Goal: Information Seeking & Learning: Learn about a topic

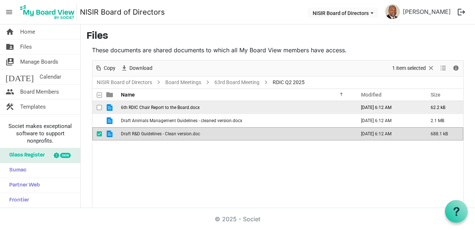
click at [164, 106] on span "6th RDIC Chair Report to the Board.docx" at bounding box center [160, 107] width 79 height 5
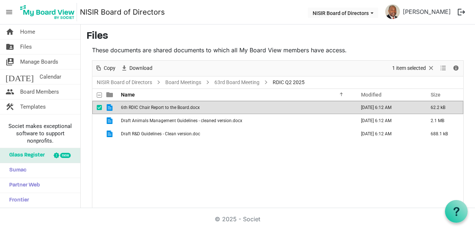
click at [164, 106] on span "6th RDIC Chair Report to the Board.docx" at bounding box center [160, 107] width 79 height 5
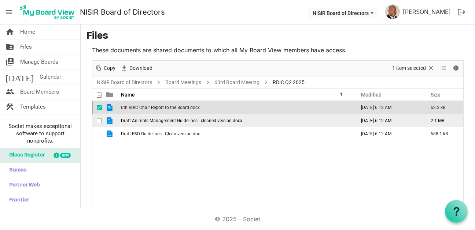
click at [171, 122] on span "Draft Animals Management Guidelines - cleaned version.docx" at bounding box center [181, 120] width 121 height 5
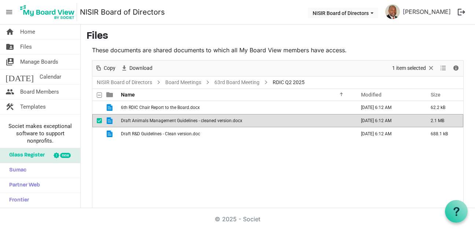
click at [171, 122] on span "Draft Animals Management Guidelines - cleaned version.docx" at bounding box center [181, 120] width 121 height 5
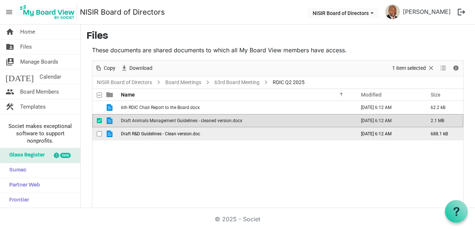
click at [170, 134] on span "Draft R&D Guidelines - Clean version.doc" at bounding box center [160, 133] width 79 height 5
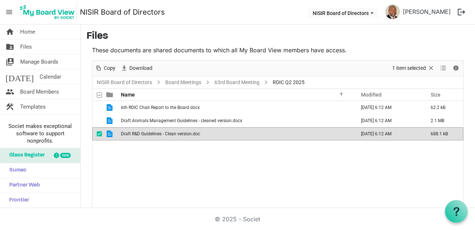
click at [219, 164] on div "6th RDIC Chair Report to the Board.docx September 17, 2025 6:12 AM 62.2 kB Draf…" at bounding box center [277, 163] width 371 height 124
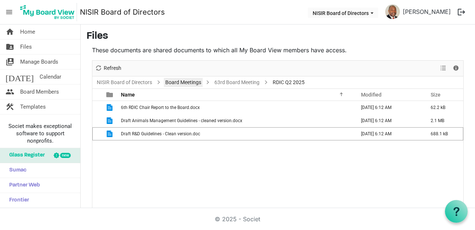
click at [180, 83] on link "Board Meetings" at bounding box center [183, 82] width 39 height 9
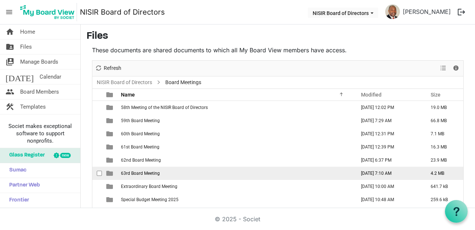
scroll to position [23, 0]
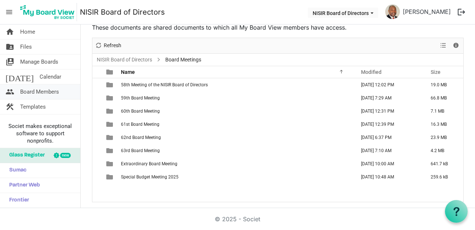
click at [40, 93] on span "Board Members" at bounding box center [39, 92] width 39 height 15
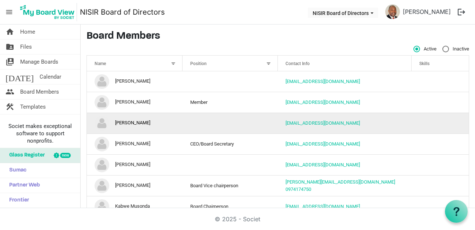
click at [196, 121] on td "column header Position" at bounding box center [230, 123] width 96 height 21
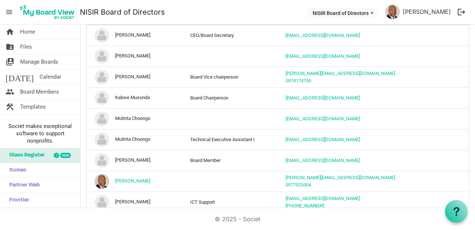
scroll to position [119, 0]
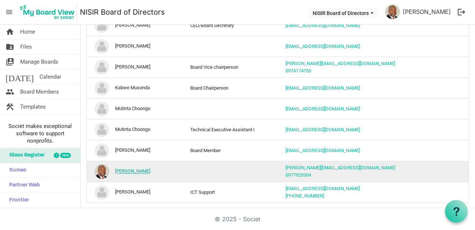
click at [126, 170] on link "[PERSON_NAME]" at bounding box center [132, 171] width 35 height 5
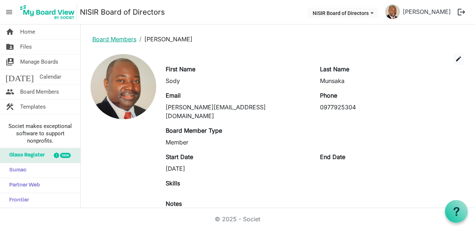
click at [105, 39] on link "Board Members" at bounding box center [114, 39] width 44 height 7
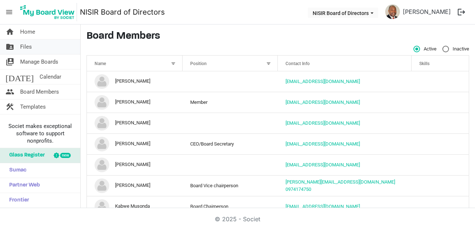
click at [19, 47] on link "folder_shared Files" at bounding box center [40, 47] width 80 height 15
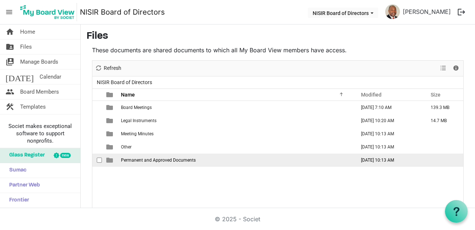
click at [135, 160] on span "Permanent and Approved Documents" at bounding box center [158, 160] width 75 height 5
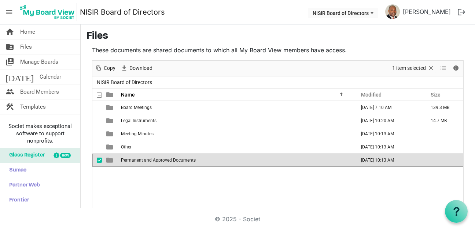
click at [135, 160] on span "Permanent and Approved Documents" at bounding box center [158, 160] width 75 height 5
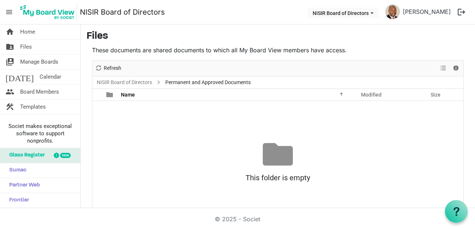
click at [276, 151] on div at bounding box center [278, 155] width 30 height 30
click at [29, 33] on span "Home" at bounding box center [27, 32] width 15 height 15
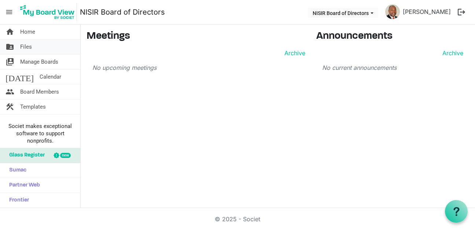
click at [15, 43] on link "folder_shared Files" at bounding box center [40, 47] width 80 height 15
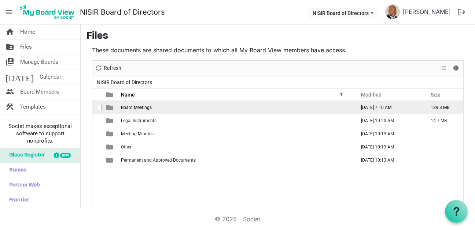
click at [131, 109] on span "Board Meetings" at bounding box center [136, 107] width 31 height 5
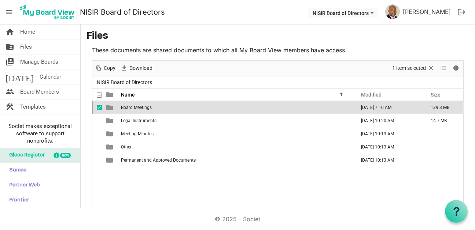
click at [131, 109] on span "Board Meetings" at bounding box center [136, 107] width 31 height 5
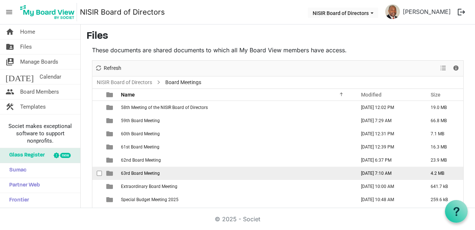
click at [153, 175] on span "63rd Board Meeting" at bounding box center [140, 173] width 39 height 5
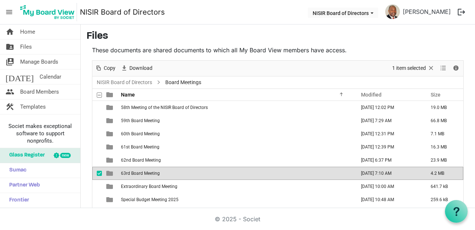
click at [153, 175] on span "63rd Board Meeting" at bounding box center [140, 173] width 39 height 5
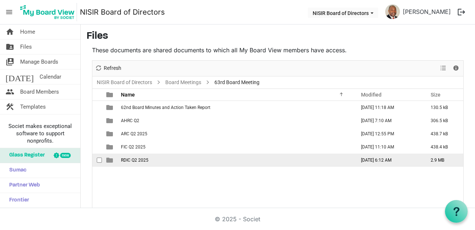
click at [144, 159] on span "RDIC Q2 2025" at bounding box center [134, 160] width 27 height 5
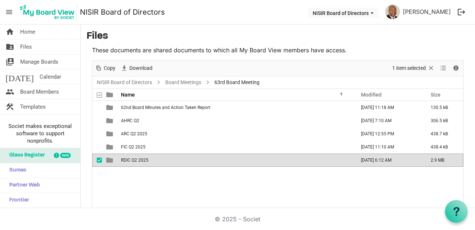
click at [144, 159] on span "RDIC Q2 2025" at bounding box center [134, 160] width 27 height 5
